Goal: Task Accomplishment & Management: Use online tool/utility

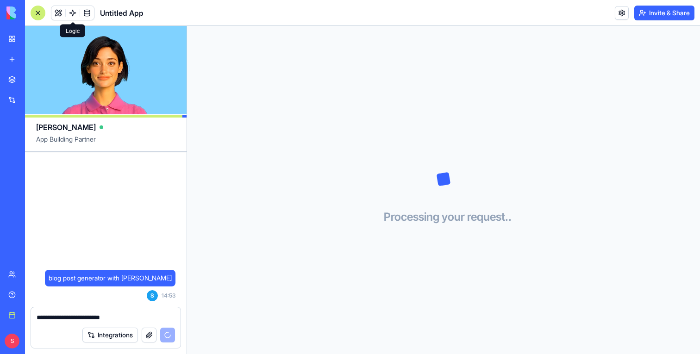
click at [72, 12] on link at bounding box center [73, 13] width 14 height 14
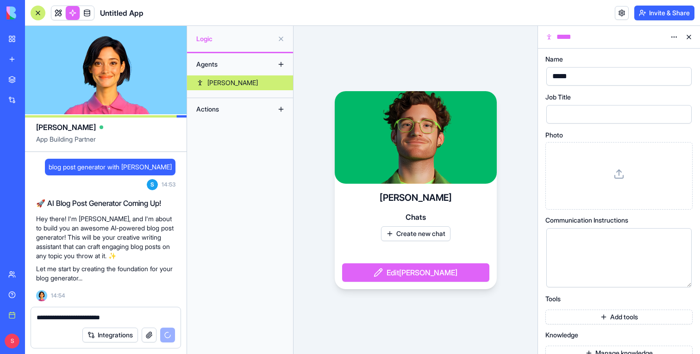
scroll to position [15, 0]
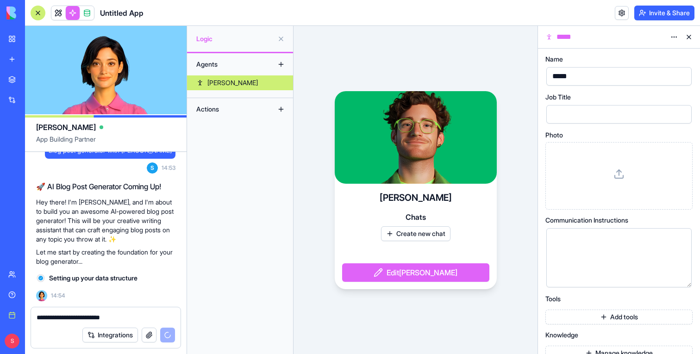
click at [690, 39] on button at bounding box center [688, 37] width 15 height 15
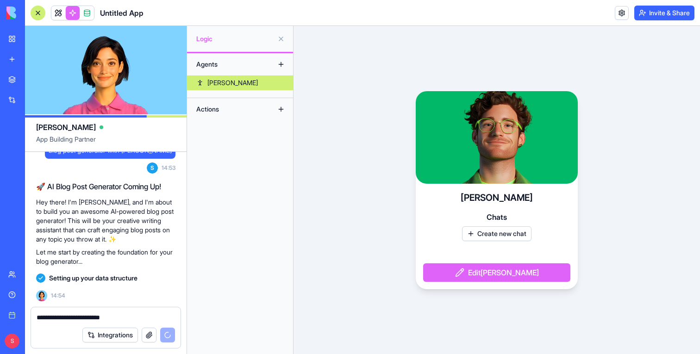
scroll to position [41, 0]
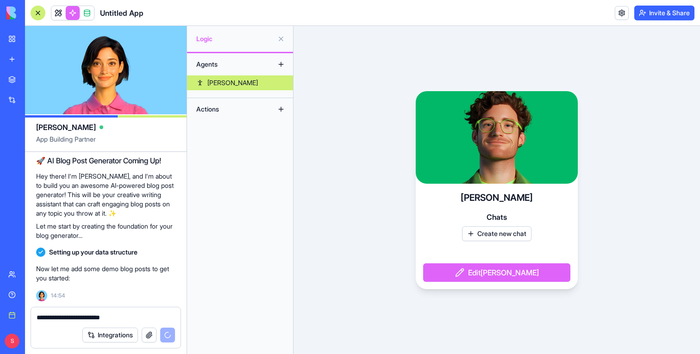
click at [258, 87] on link "[PERSON_NAME]" at bounding box center [240, 82] width 106 height 15
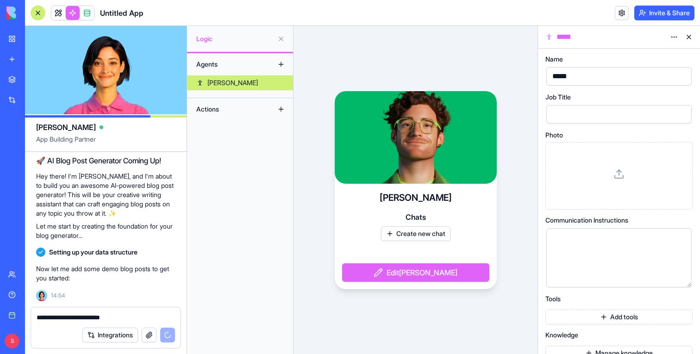
click at [265, 80] on link "[PERSON_NAME]" at bounding box center [240, 82] width 106 height 15
click at [687, 36] on button at bounding box center [688, 37] width 15 height 15
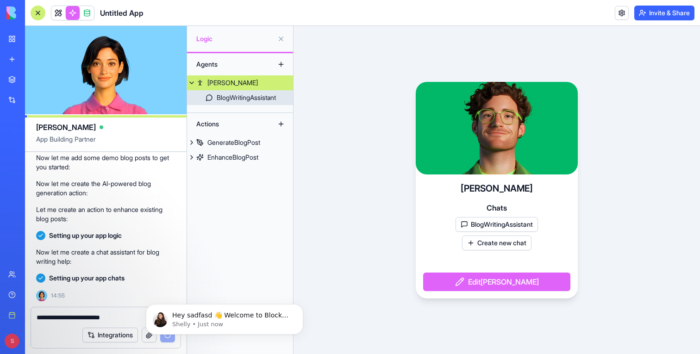
scroll to position [0, 0]
click at [254, 100] on div "BlogWritingAssistant" at bounding box center [246, 97] width 59 height 9
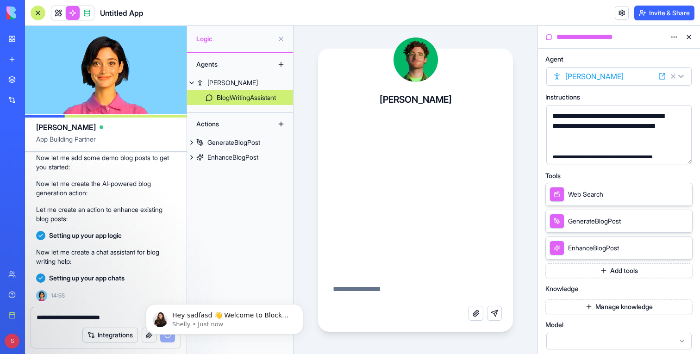
click at [38, 18] on div at bounding box center [38, 13] width 15 height 15
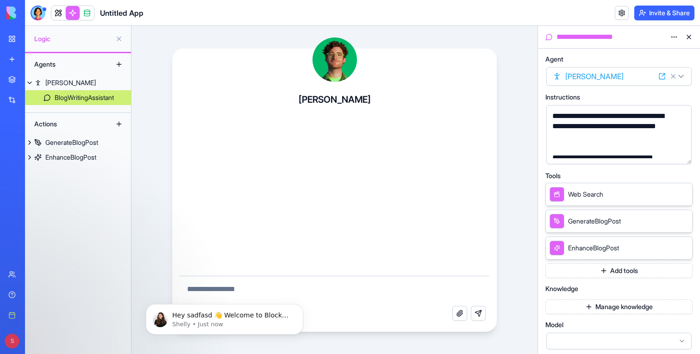
click at [682, 155] on button "button" at bounding box center [682, 155] width 15 height 15
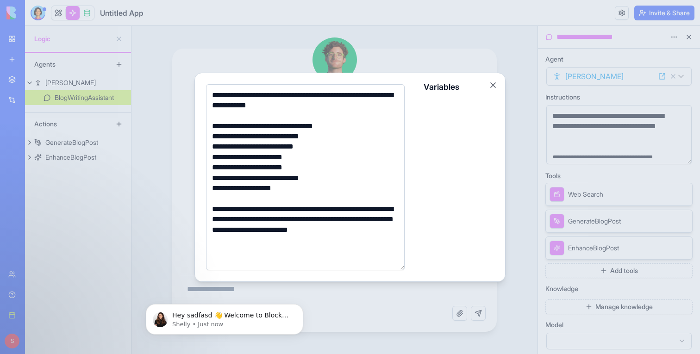
click at [679, 154] on div at bounding box center [350, 177] width 700 height 354
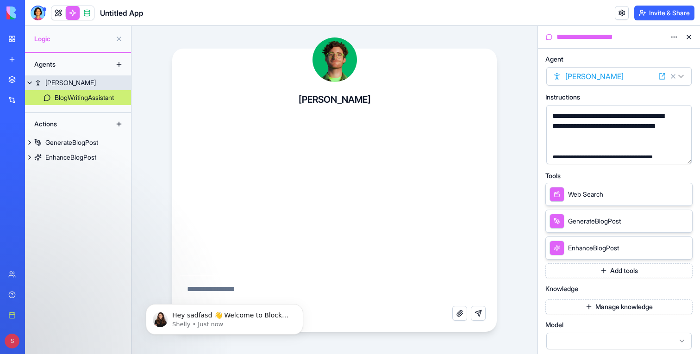
click at [86, 79] on link "[PERSON_NAME]" at bounding box center [78, 82] width 106 height 15
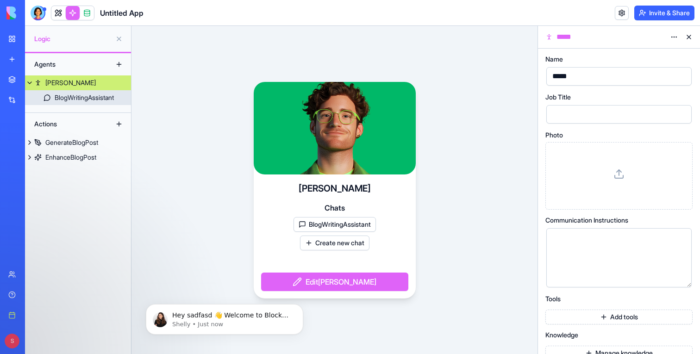
click at [92, 97] on div "BlogWritingAssistant" at bounding box center [84, 97] width 59 height 9
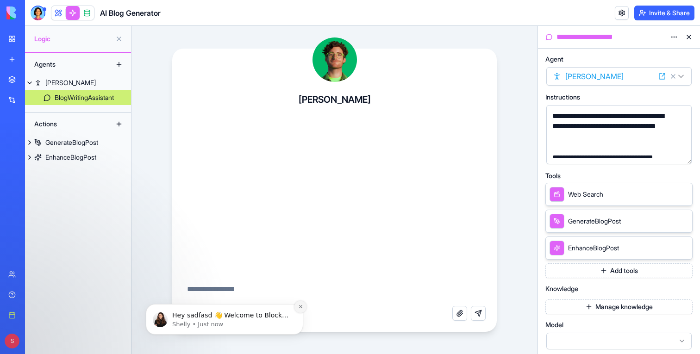
click at [300, 308] on icon "Dismiss notification" at bounding box center [300, 306] width 5 height 5
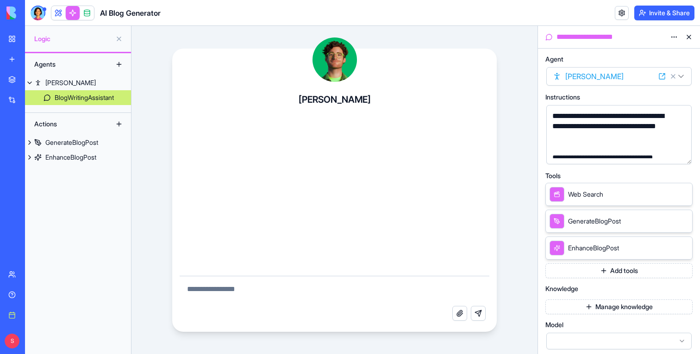
click at [643, 300] on button "Manage knowledge" at bounding box center [618, 306] width 147 height 15
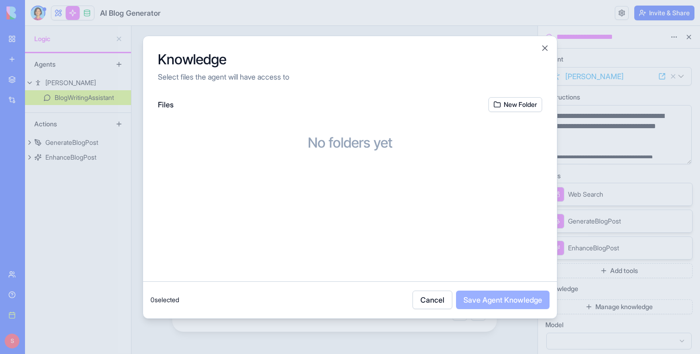
click at [508, 99] on button "New Folder" at bounding box center [515, 104] width 54 height 15
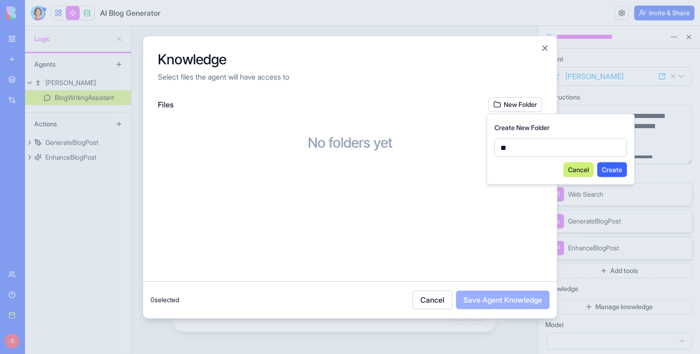
type input "***"
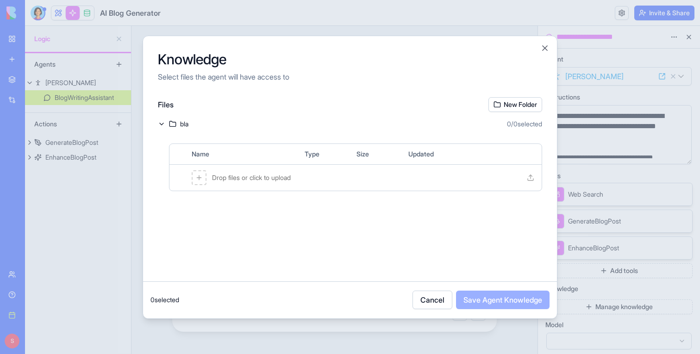
click at [330, 175] on div "Drop files or click to upload" at bounding box center [355, 178] width 372 height 26
click at [294, 179] on div "50896 (1).pdf" at bounding box center [244, 177] width 105 height 15
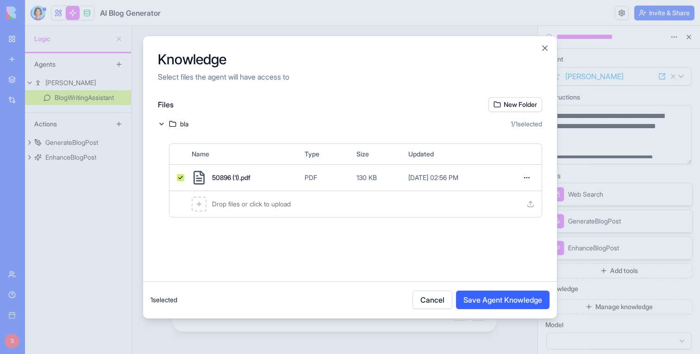
click at [532, 299] on button "Save Agent Knowledge" at bounding box center [502, 300] width 93 height 19
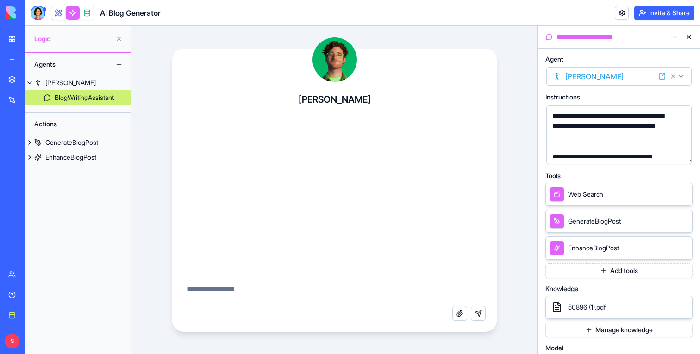
click at [442, 287] on textarea at bounding box center [335, 291] width 310 height 30
type textarea "**********"
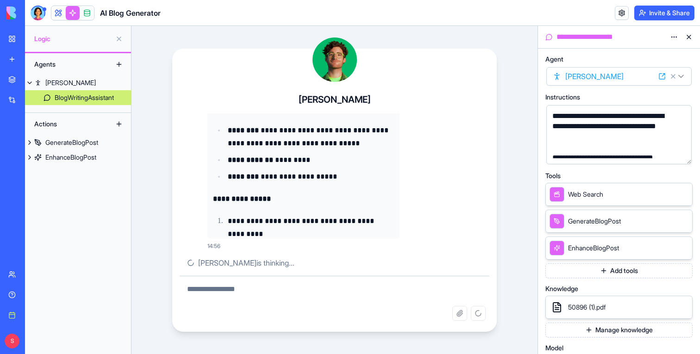
click at [303, 296] on textarea at bounding box center [335, 291] width 310 height 30
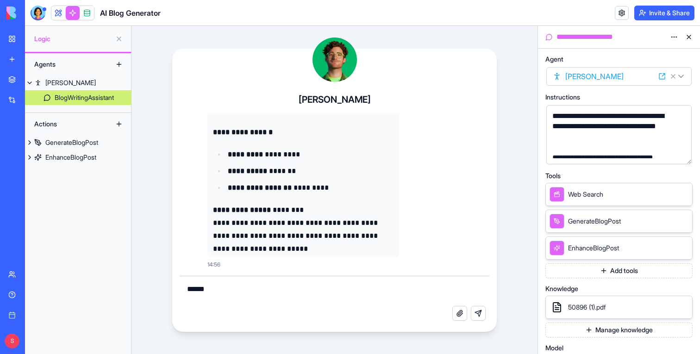
scroll to position [552, 0]
type textarea "**********"
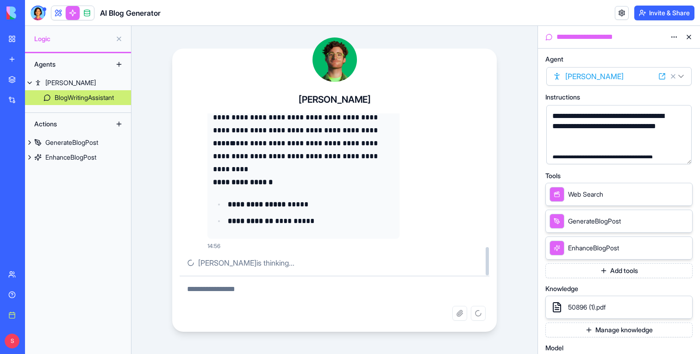
click at [621, 270] on button "Add tools" at bounding box center [618, 270] width 147 height 15
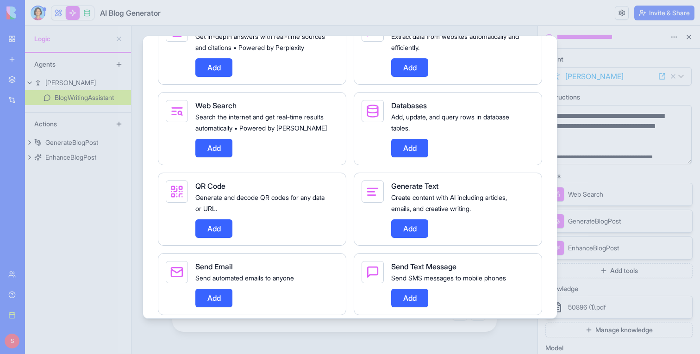
scroll to position [574, 0]
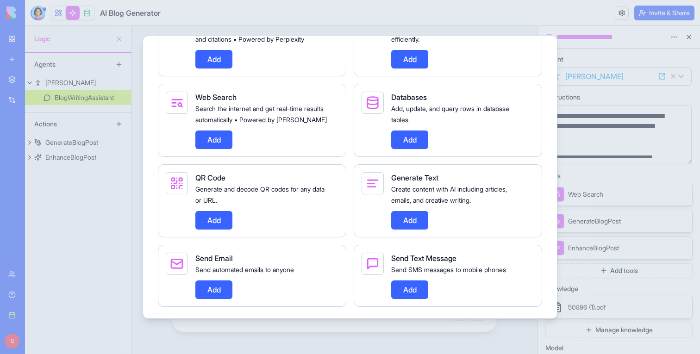
click at [205, 299] on button "Add" at bounding box center [213, 289] width 37 height 19
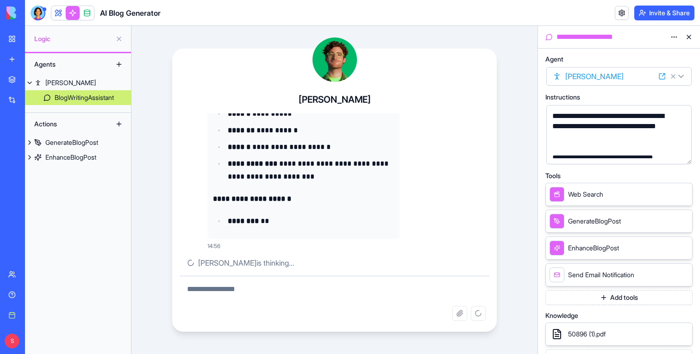
click at [244, 284] on textarea at bounding box center [335, 291] width 310 height 30
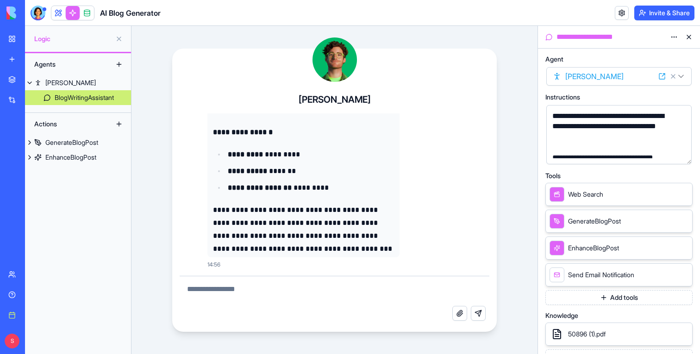
scroll to position [1314, 0]
type textarea "**********"
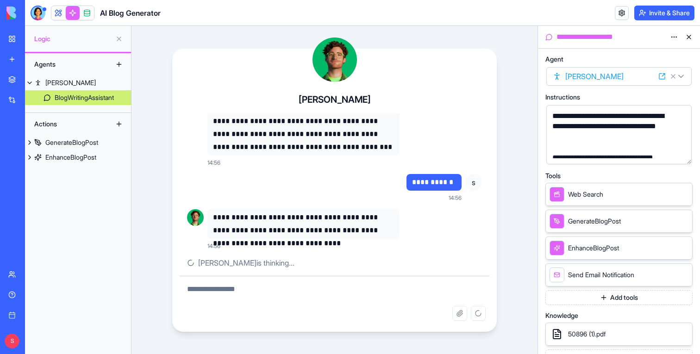
scroll to position [1411, 0]
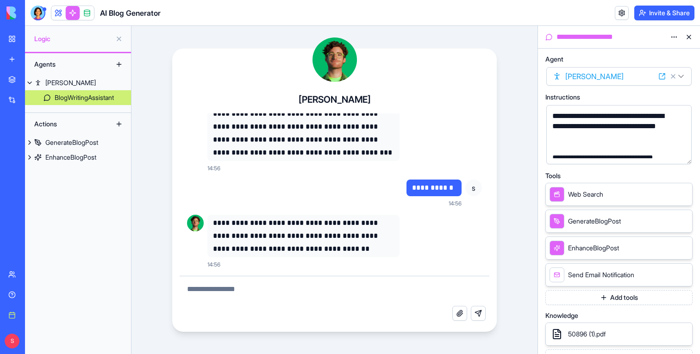
click at [691, 34] on button at bounding box center [688, 37] width 15 height 15
